Goal: Find specific page/section: Find specific page/section

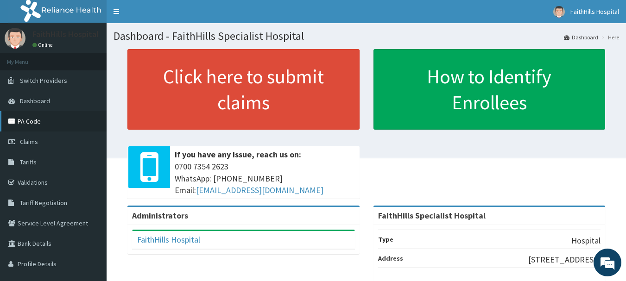
click at [35, 119] on link "PA Code" at bounding box center [53, 121] width 107 height 20
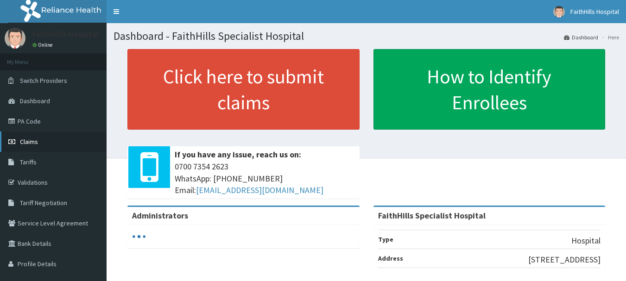
drag, startPoint x: 33, startPoint y: 163, endPoint x: 51, endPoint y: 150, distance: 22.2
click at [33, 162] on span "Tariffs" at bounding box center [28, 162] width 17 height 8
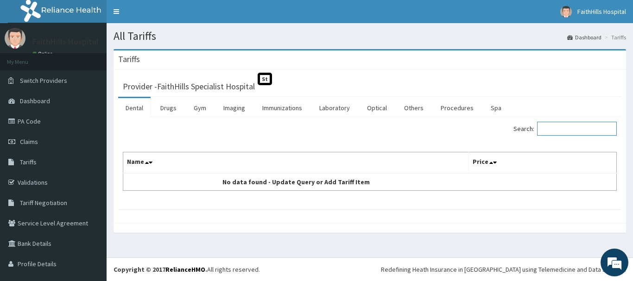
click at [559, 131] on input "Search:" at bounding box center [577, 129] width 80 height 14
click at [450, 108] on link "Procedures" at bounding box center [457, 107] width 48 height 19
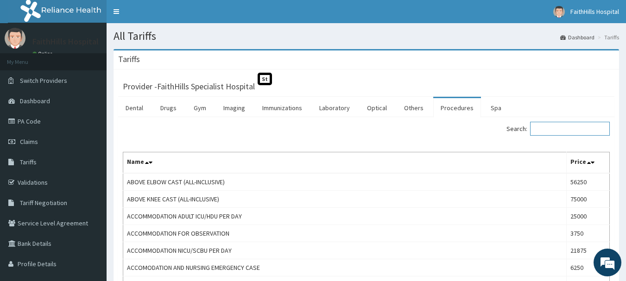
click at [550, 129] on input "Search:" at bounding box center [570, 129] width 80 height 14
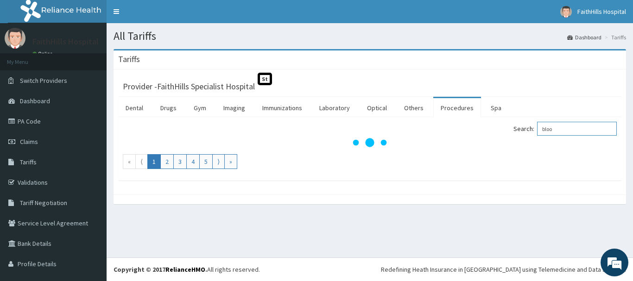
type input "bloo"
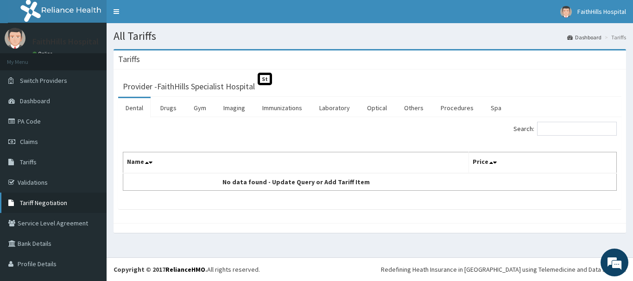
click at [55, 207] on span "Tariff Negotiation" at bounding box center [43, 203] width 47 height 8
